Goal: Information Seeking & Learning: Learn about a topic

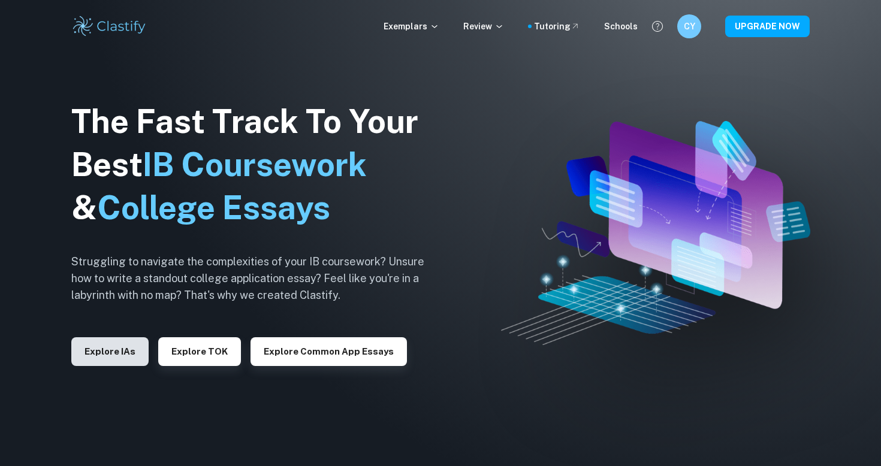
click at [98, 356] on button "Explore IAs" at bounding box center [109, 352] width 77 height 29
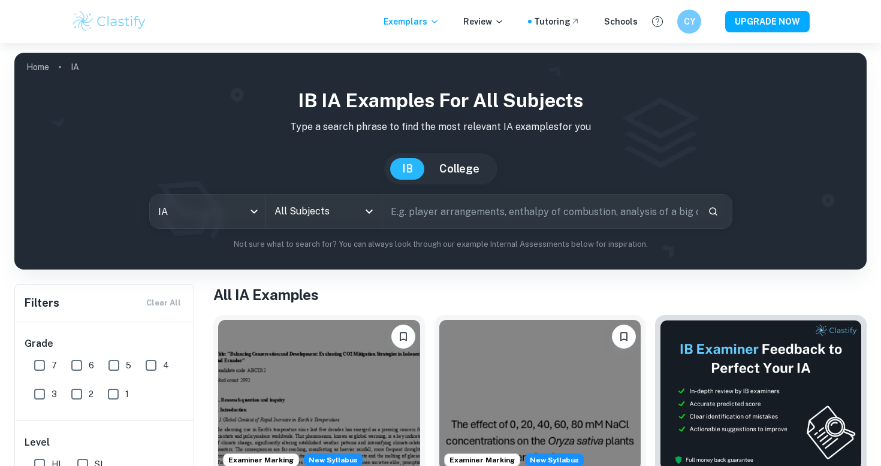
scroll to position [71, 0]
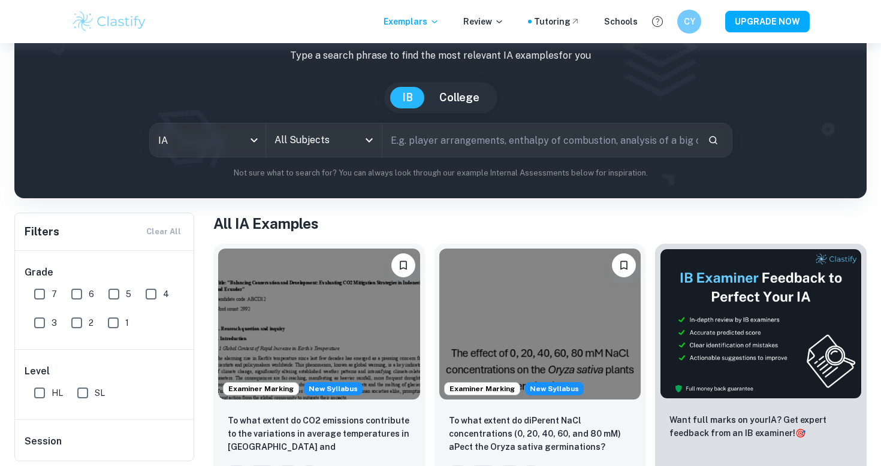
click at [320, 121] on div "IB IA examples for all subjects Type a search phrase to find the most relevant …" at bounding box center [440, 97] width 833 height 164
click at [320, 125] on div "All Subjects" at bounding box center [324, 141] width 116 height 34
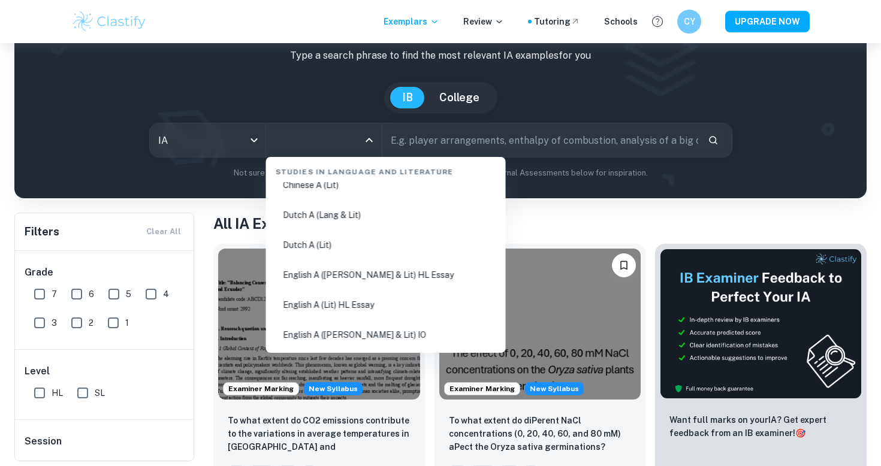
scroll to position [122, 0]
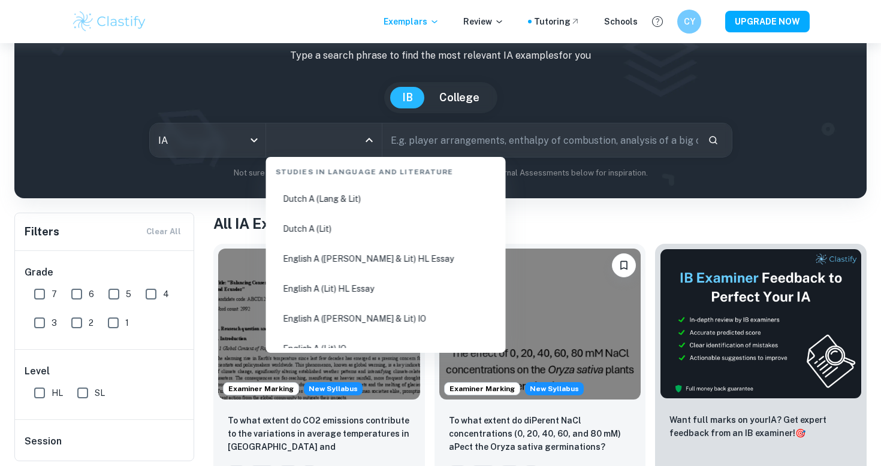
click at [410, 321] on li "English A ([PERSON_NAME] & Lit) IO" at bounding box center [386, 319] width 230 height 28
type input "English A ([PERSON_NAME] & Lit) IO"
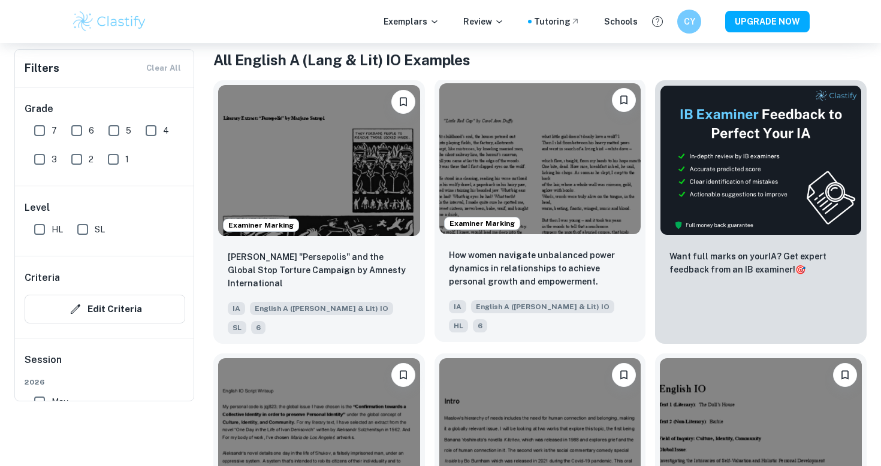
scroll to position [66, 0]
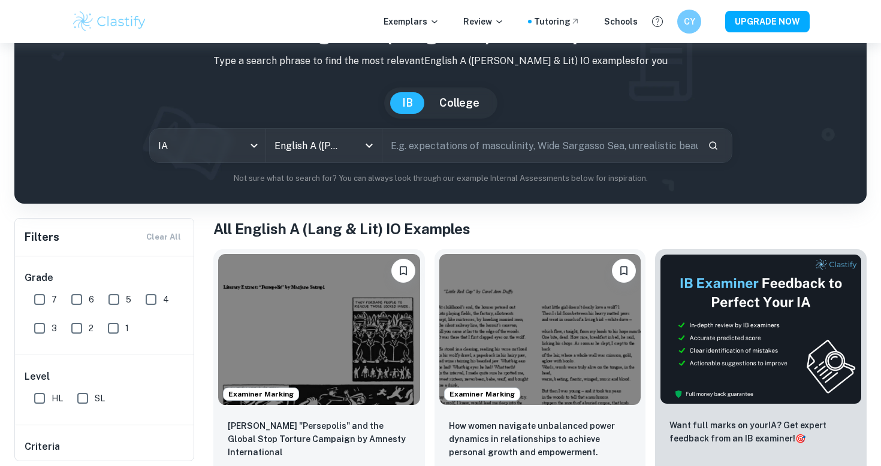
click at [512, 149] on input "text" at bounding box center [541, 146] width 316 height 34
type input "The Color Purple"
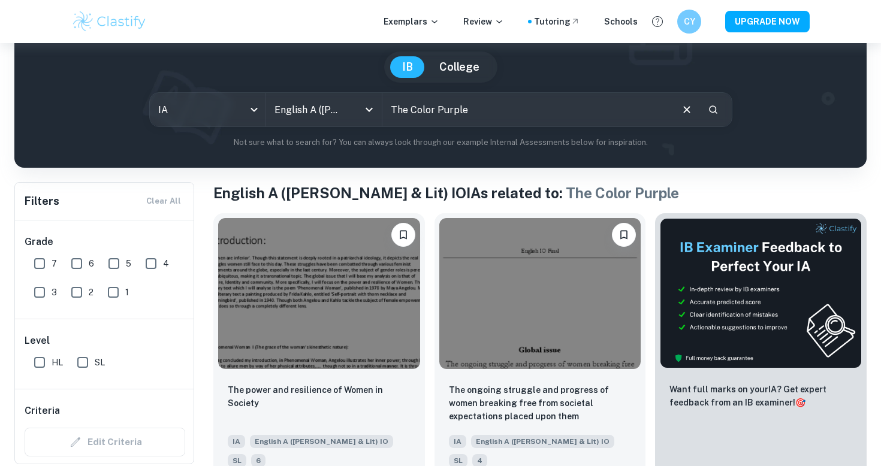
scroll to position [105, 0]
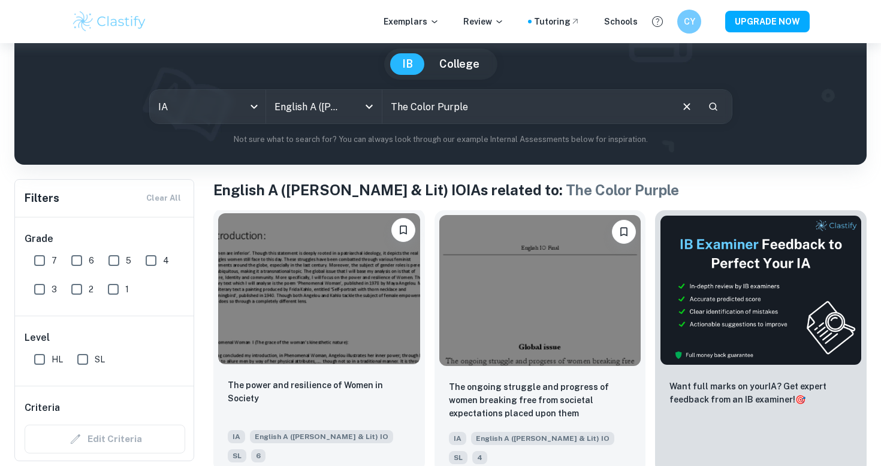
click at [320, 319] on img at bounding box center [319, 288] width 202 height 151
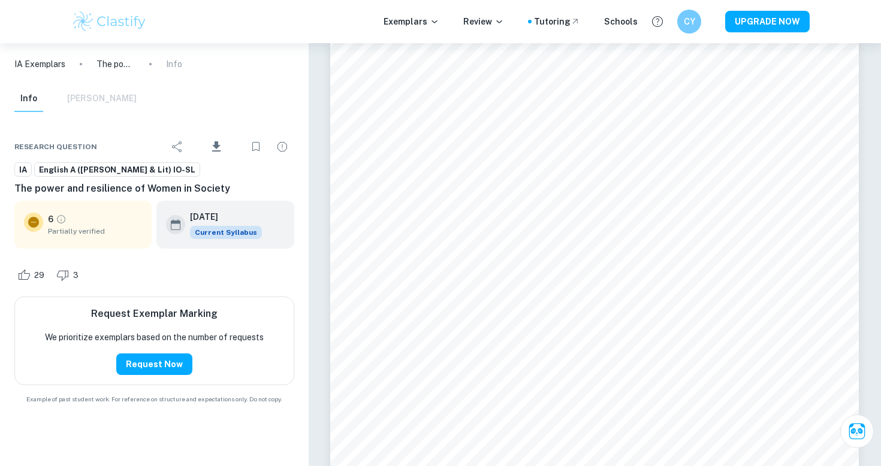
scroll to position [2525, 0]
type input "1"
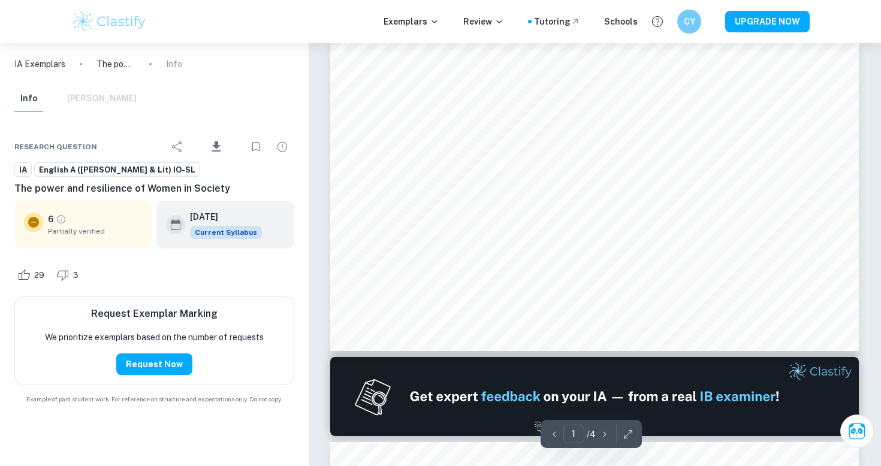
scroll to position [0, 0]
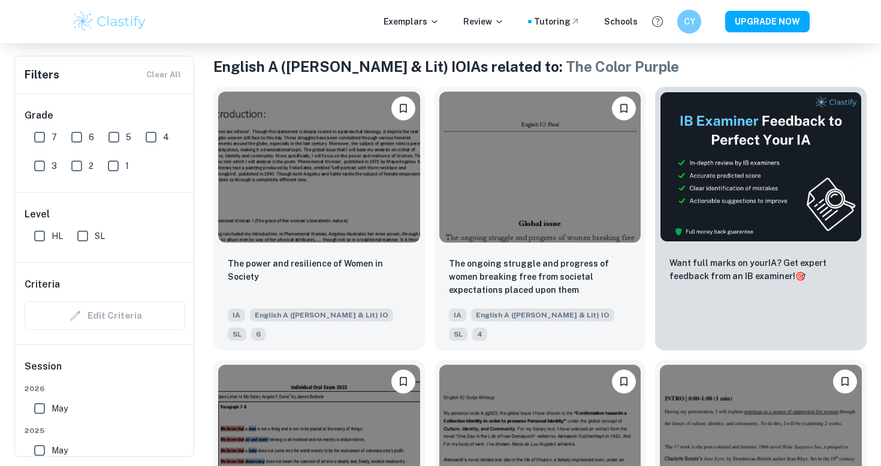
scroll to position [231, 0]
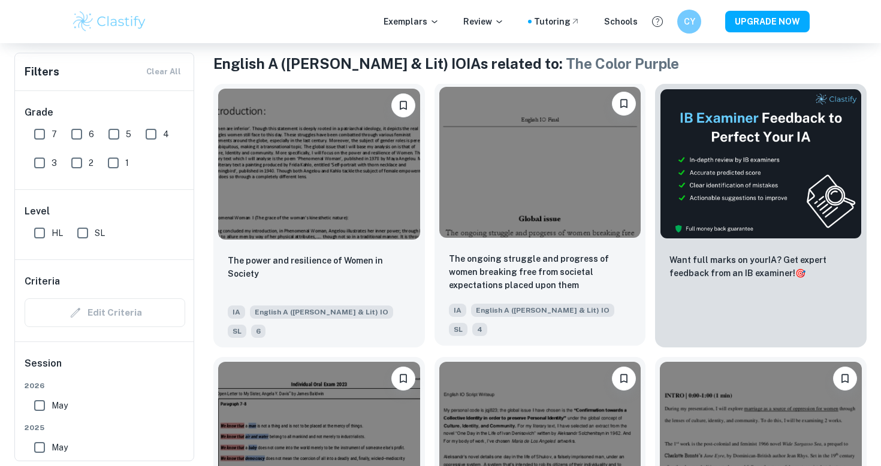
click at [499, 159] on img at bounding box center [540, 162] width 202 height 151
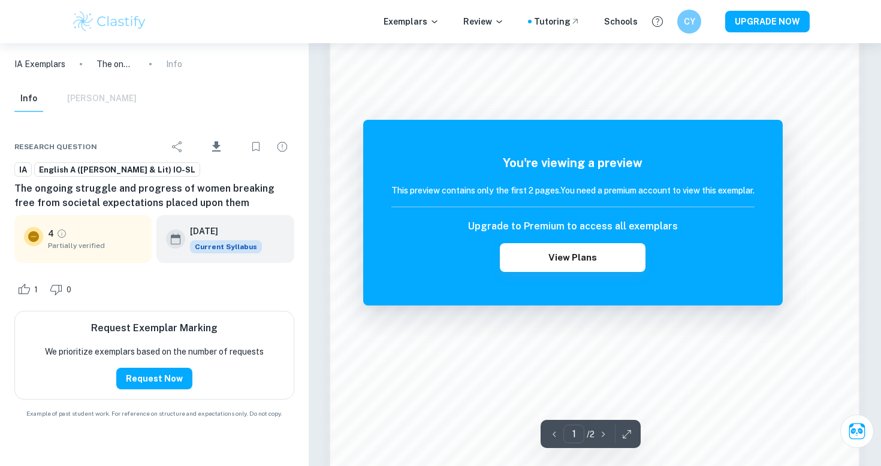
scroll to position [788, 0]
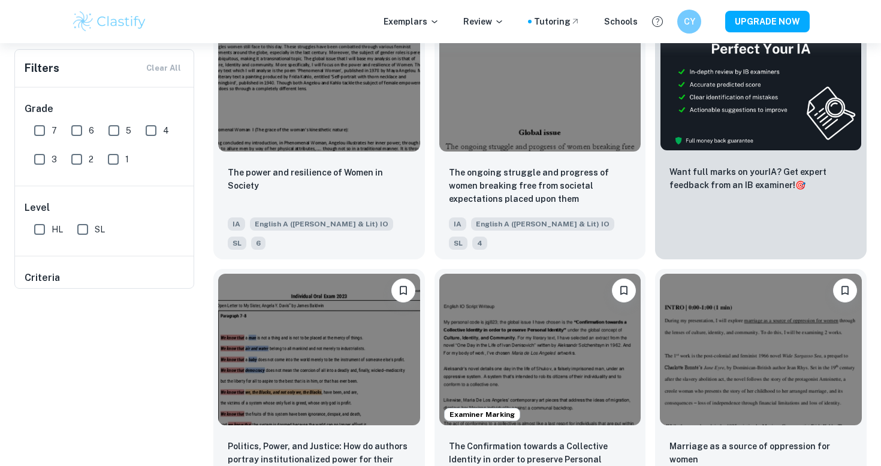
scroll to position [62, 0]
